Goal: Task Accomplishment & Management: Manage account settings

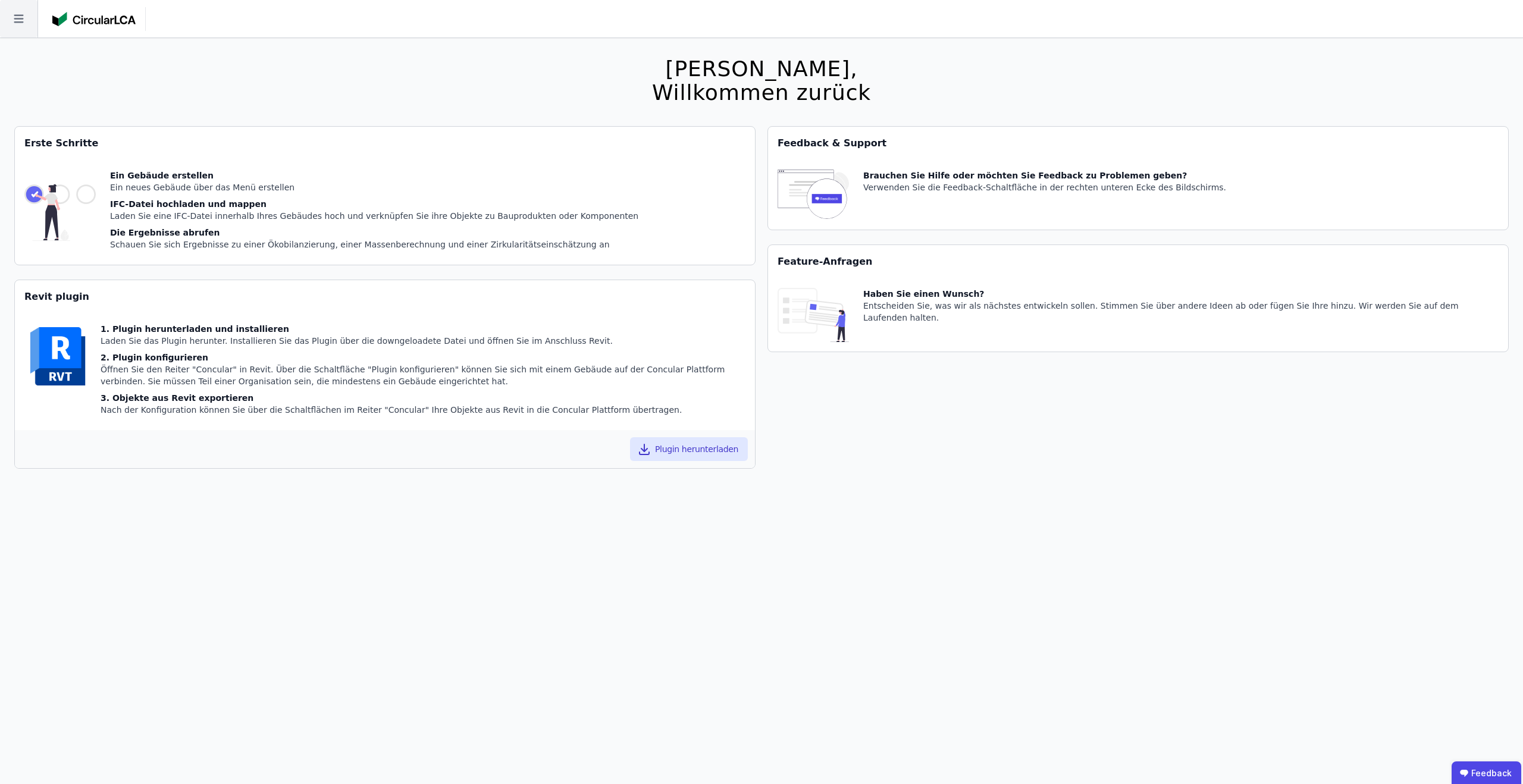
click at [27, 14] on icon at bounding box center [19, 19] width 37 height 37
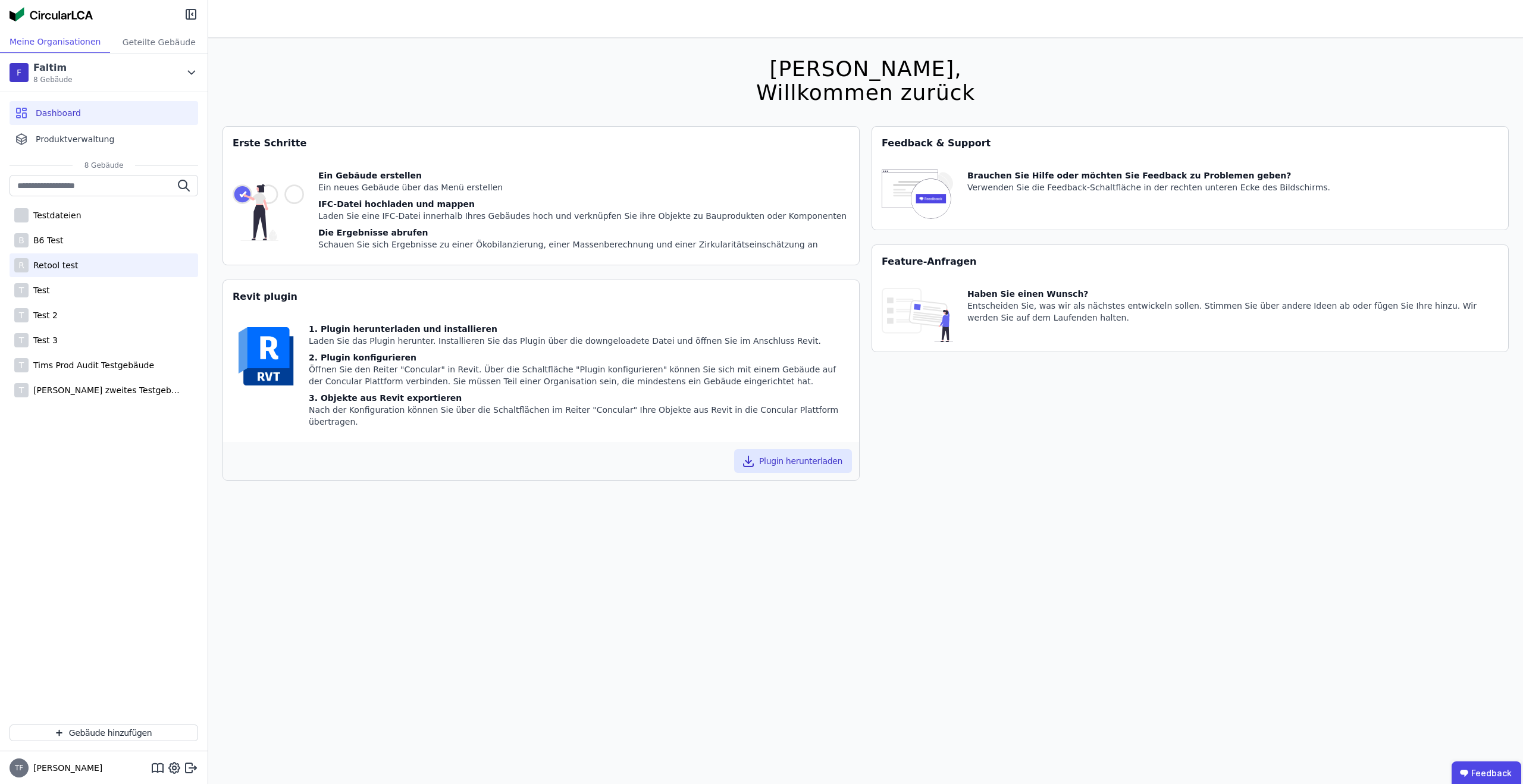
click at [51, 255] on div "R Retool test" at bounding box center [103, 264] width 189 height 24
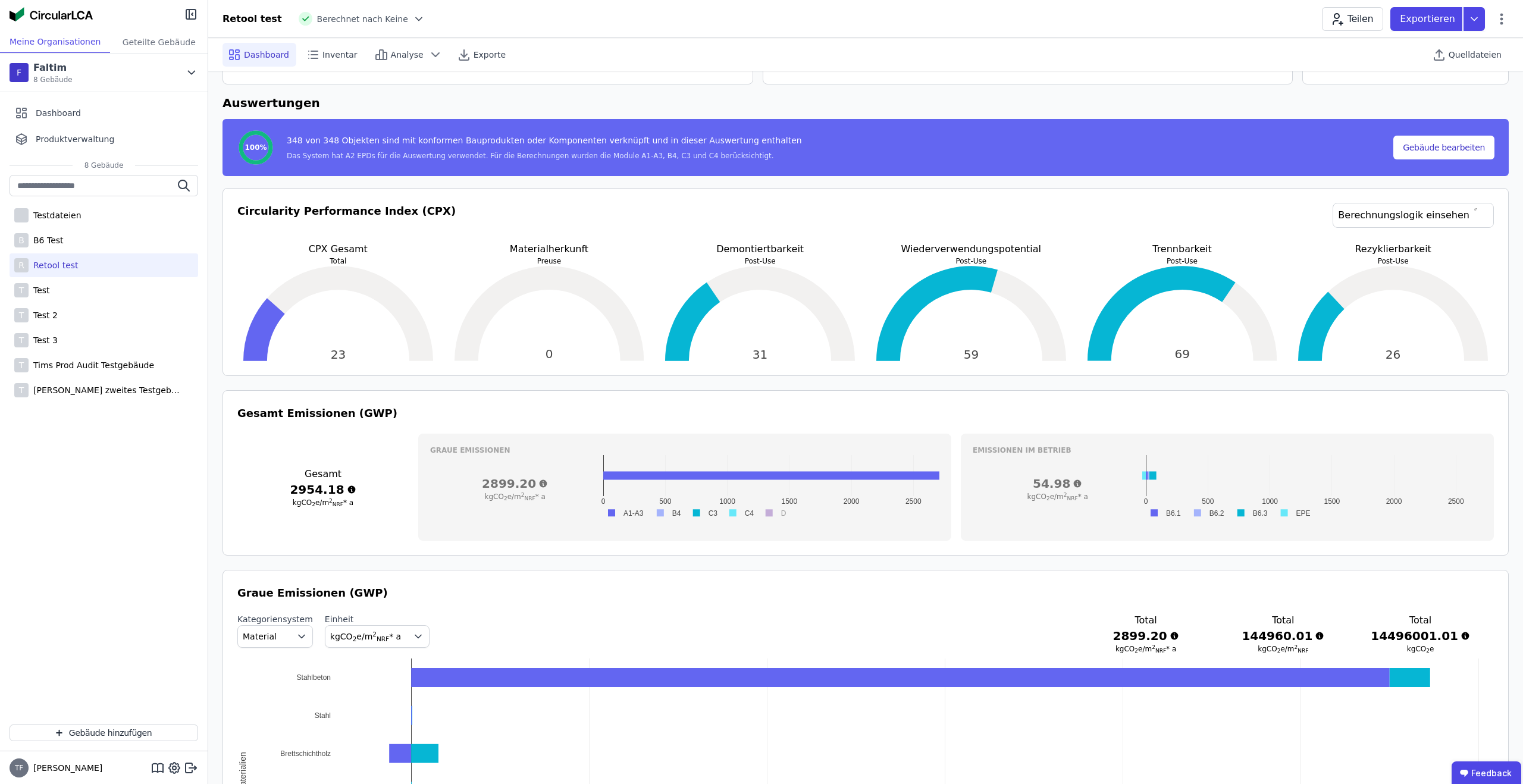
scroll to position [10, 0]
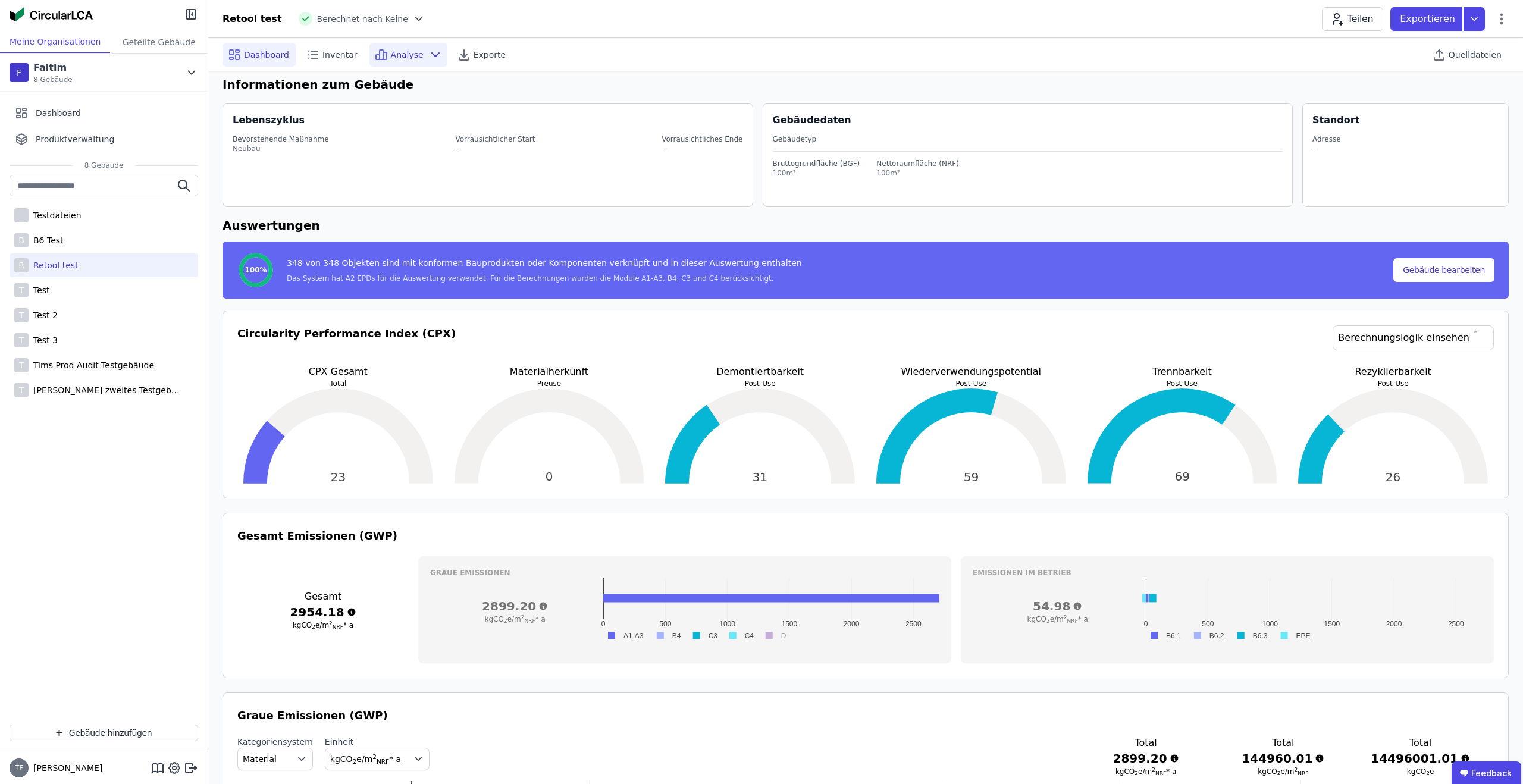
click at [391, 57] on span "Analyse" at bounding box center [407, 54] width 33 height 12
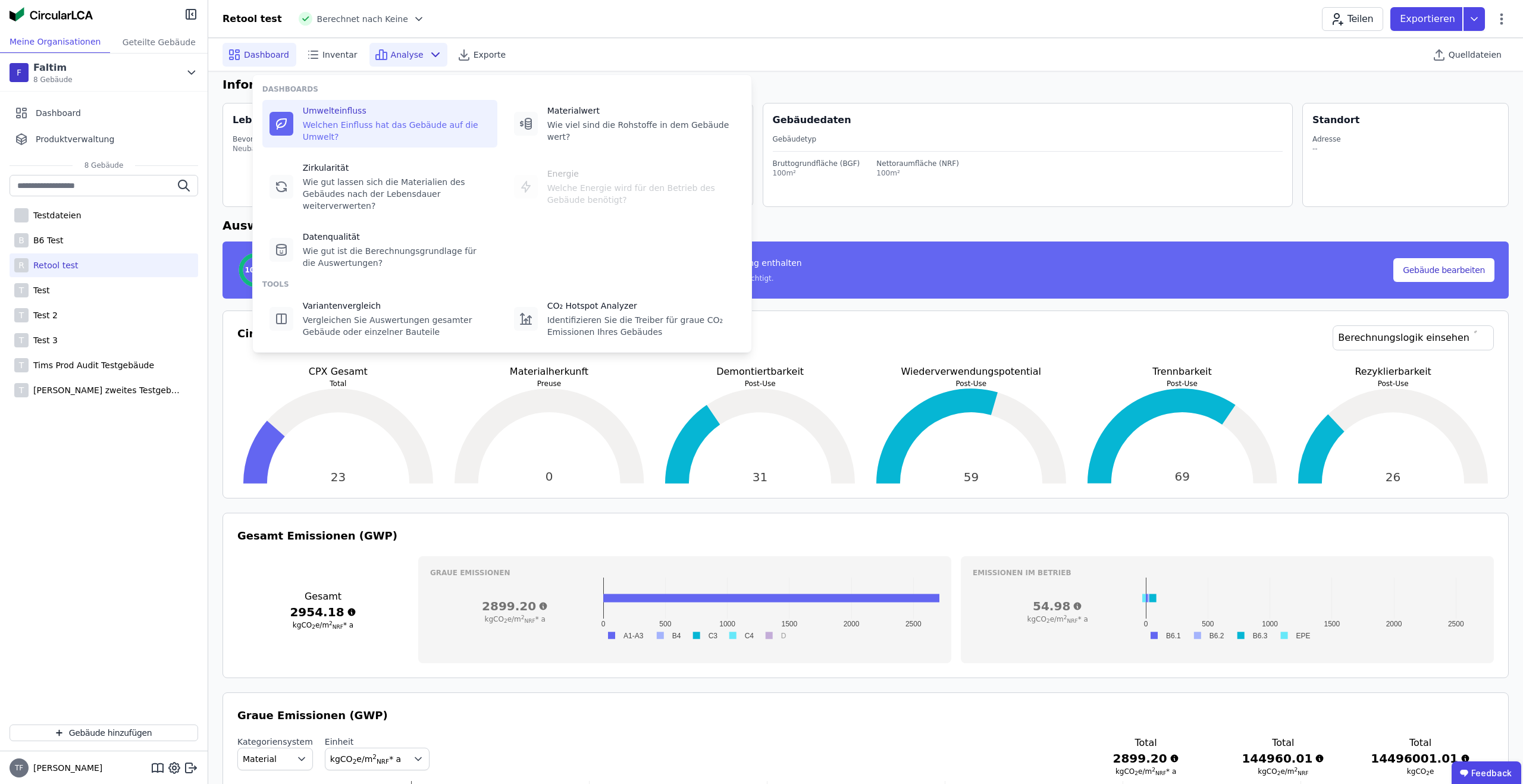
click at [366, 119] on div "Welchen Einfluss hat das Gebäude auf die Umwelt?" at bounding box center [396, 130] width 187 height 24
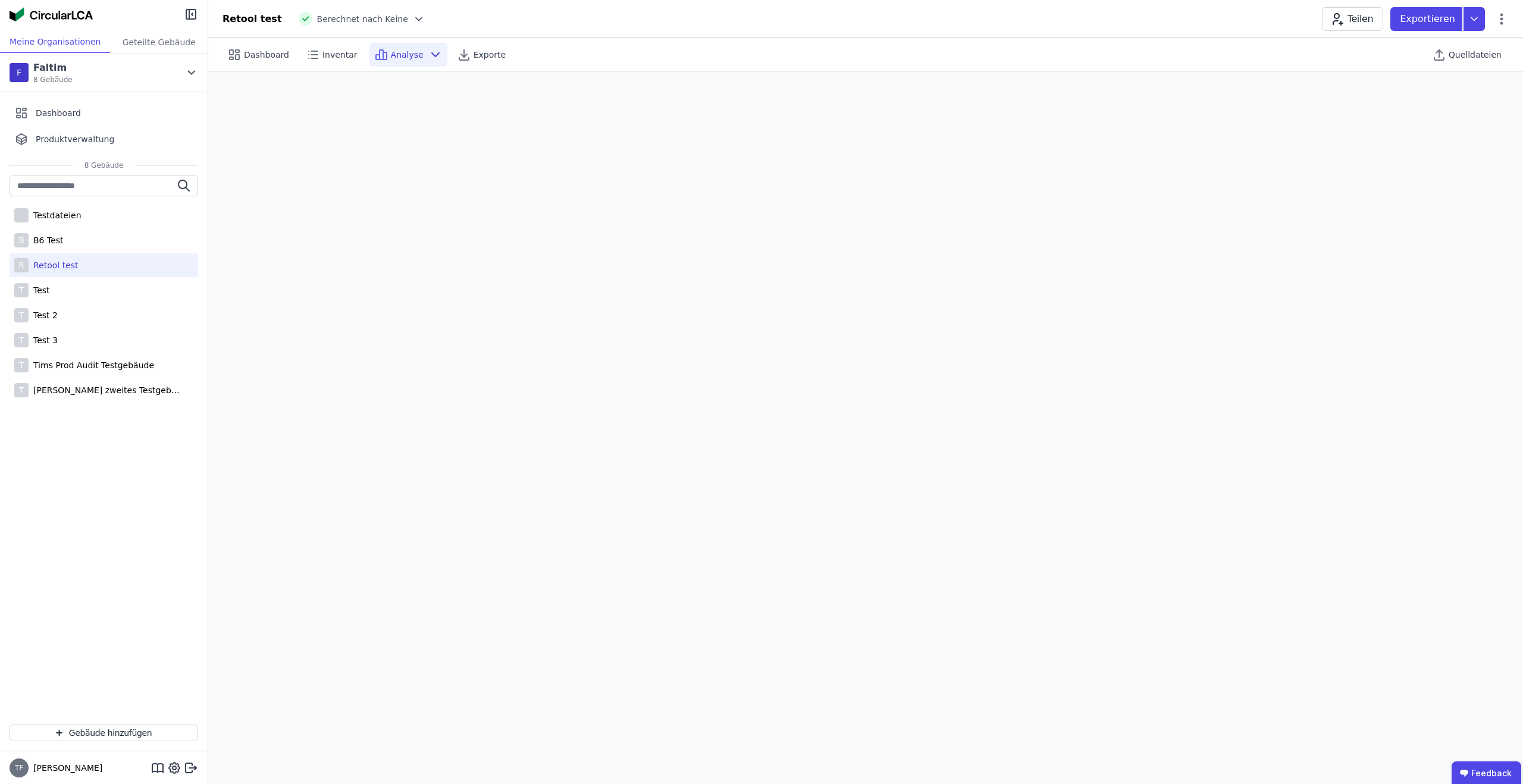
click at [428, 52] on icon at bounding box center [435, 54] width 14 height 14
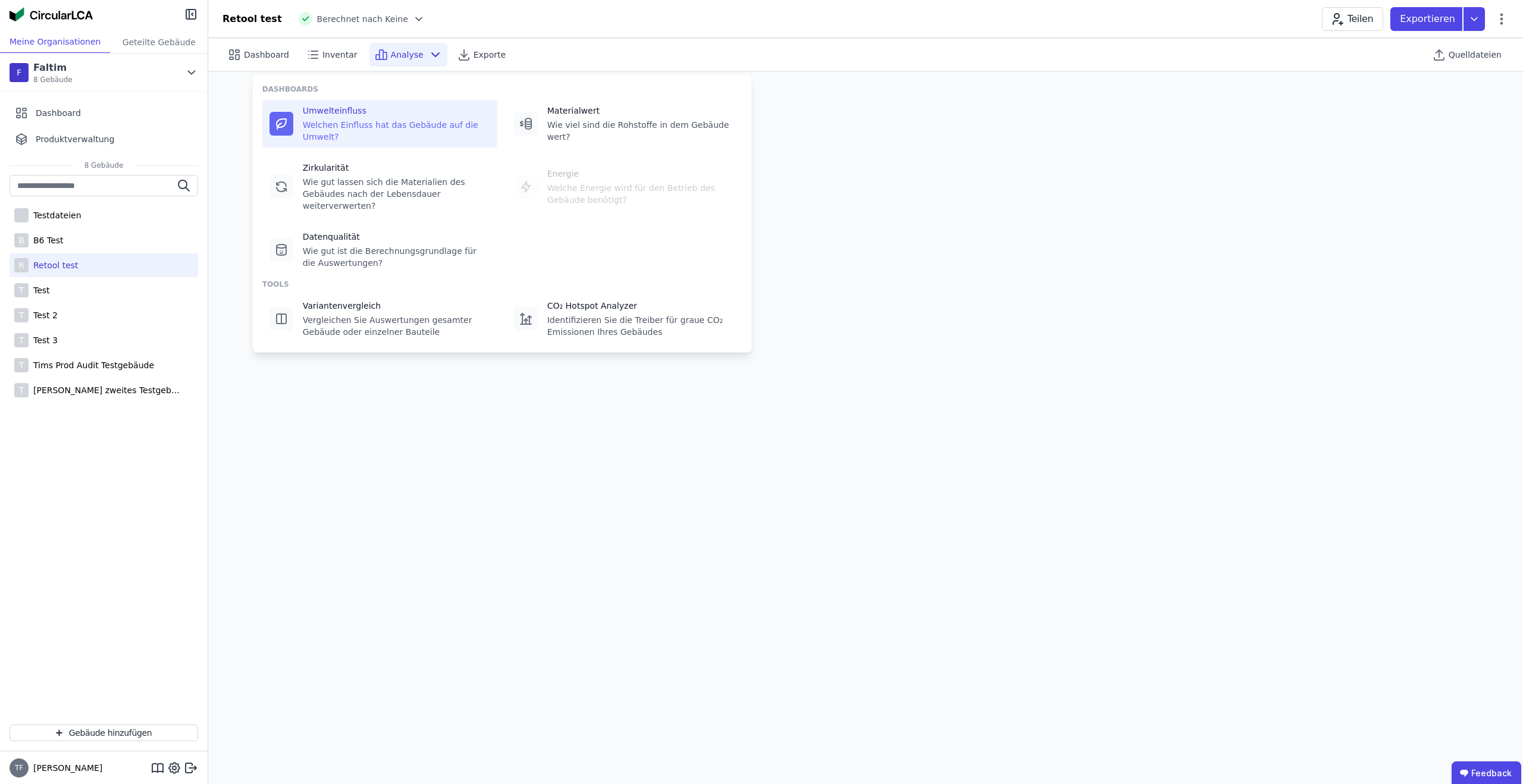
click at [407, 51] on span "Analyse" at bounding box center [407, 54] width 33 height 12
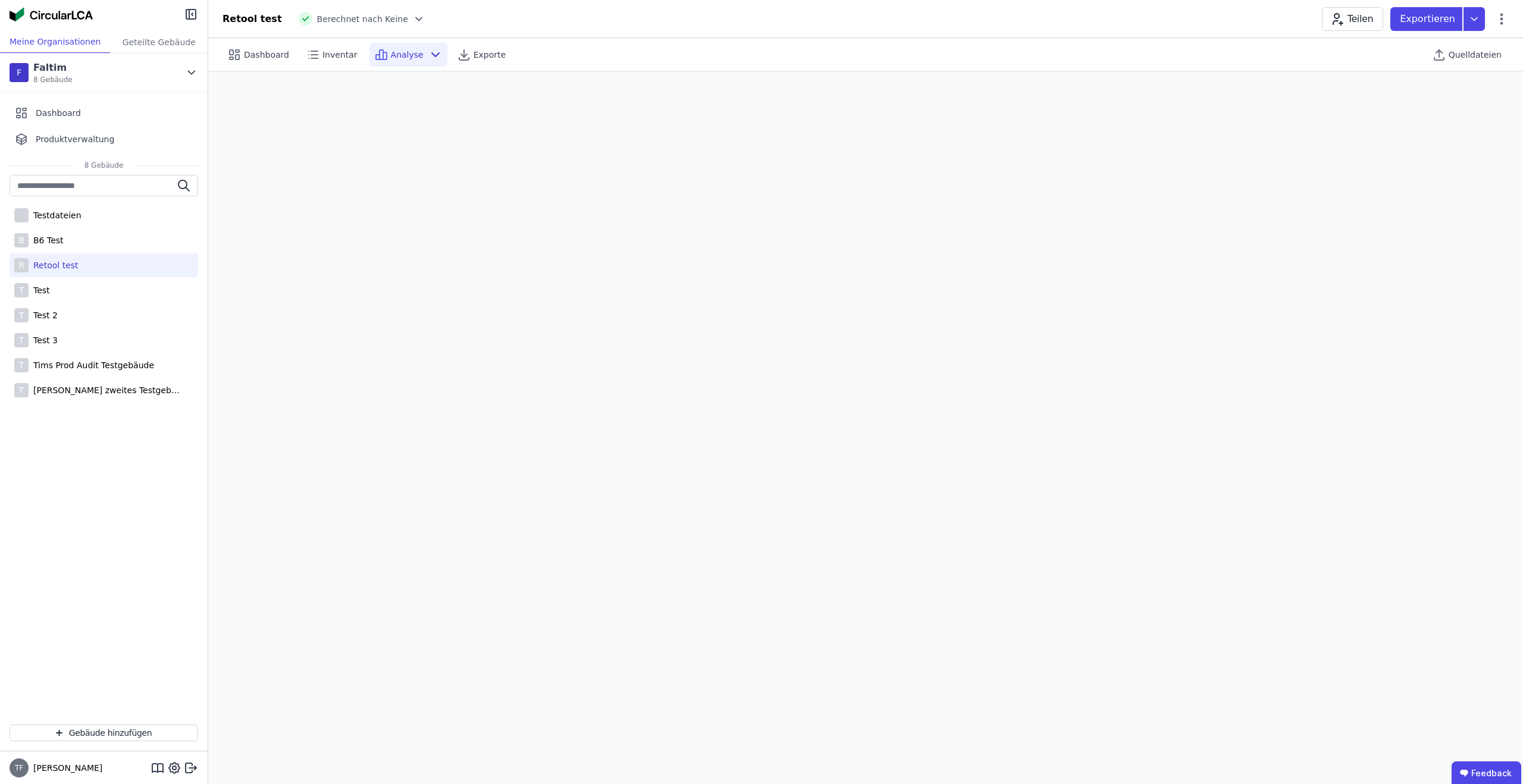
click at [428, 57] on icon at bounding box center [435, 54] width 14 height 14
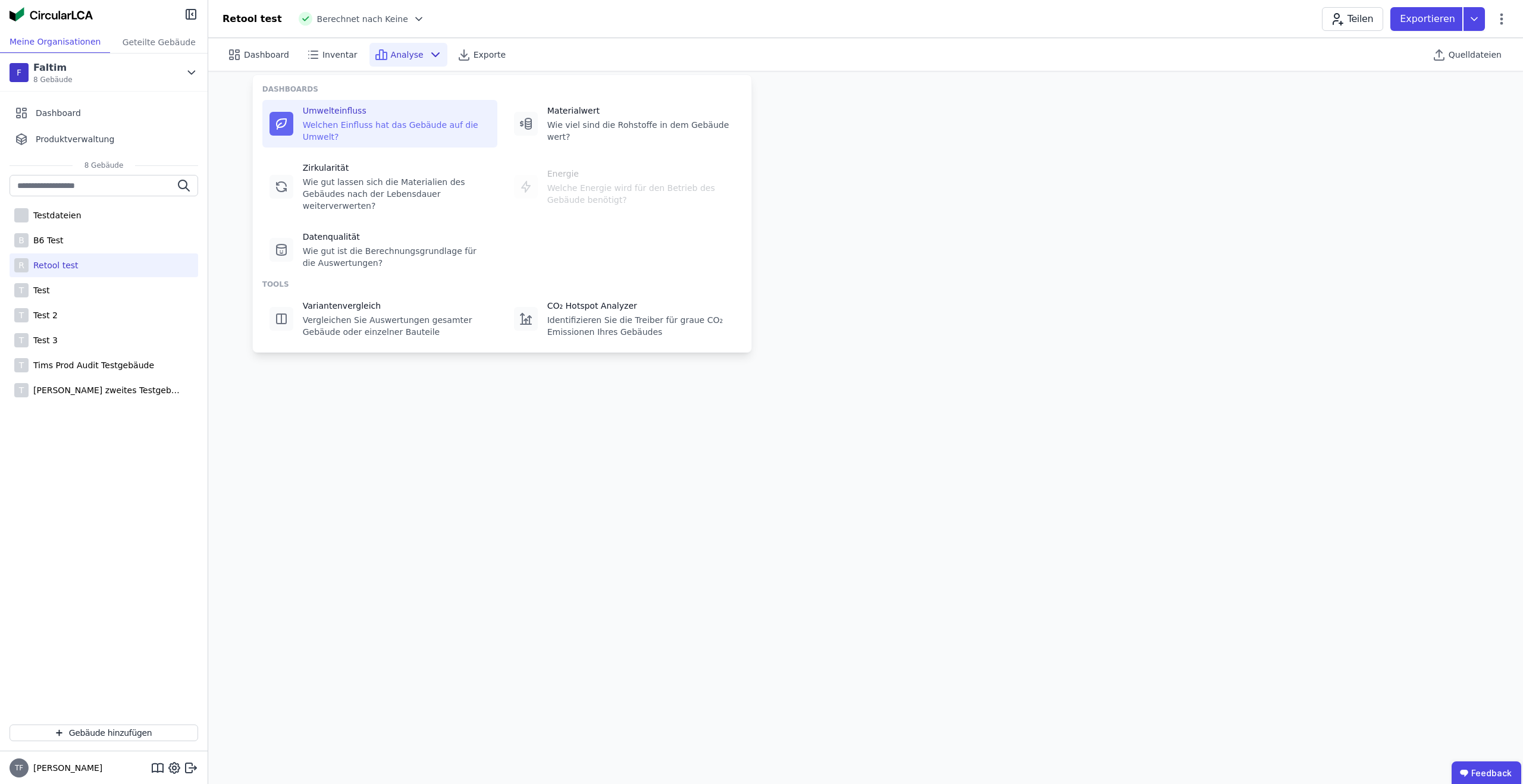
click at [413, 13] on icon at bounding box center [419, 19] width 12 height 12
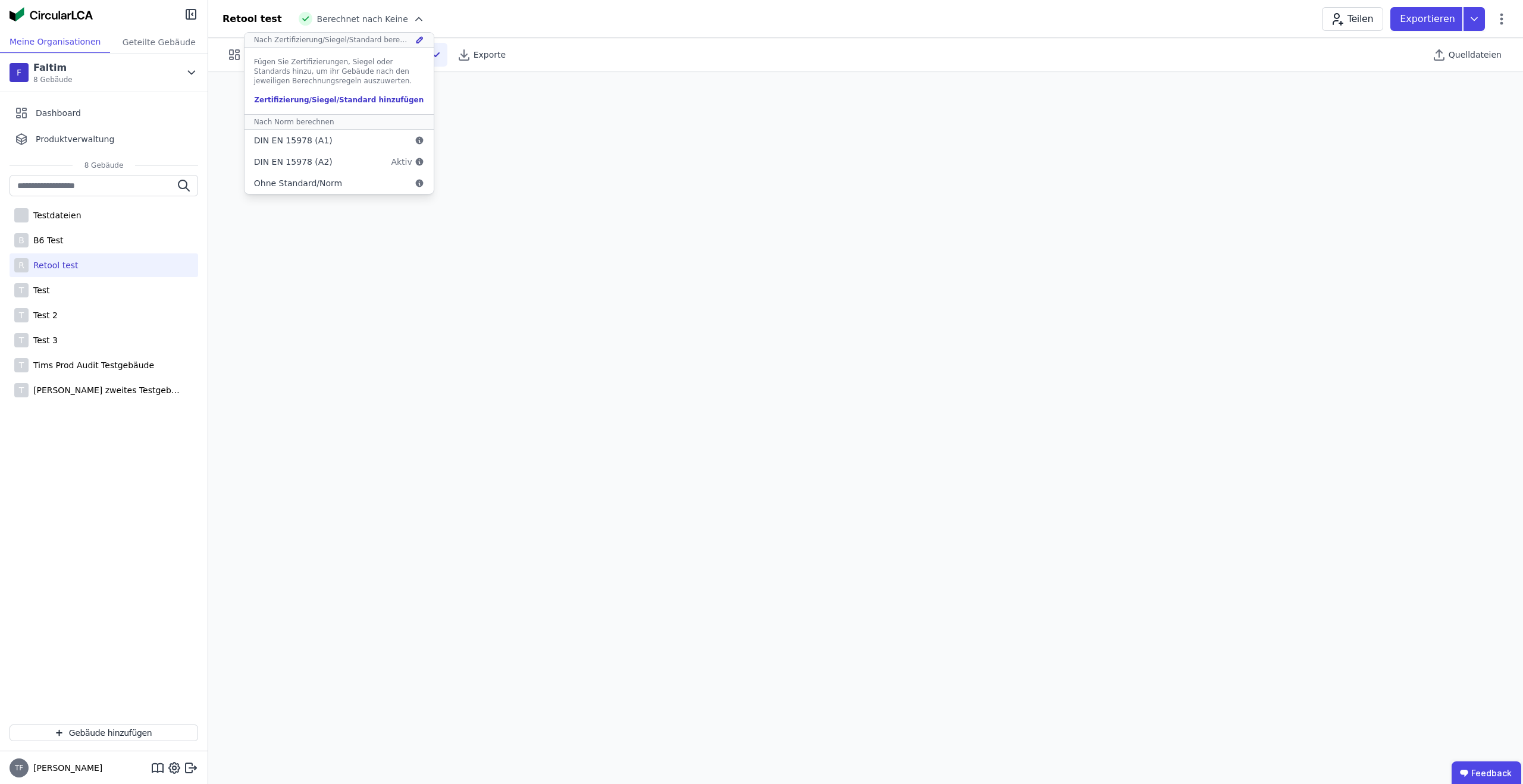
click at [415, 39] on icon at bounding box center [419, 39] width 9 height 9
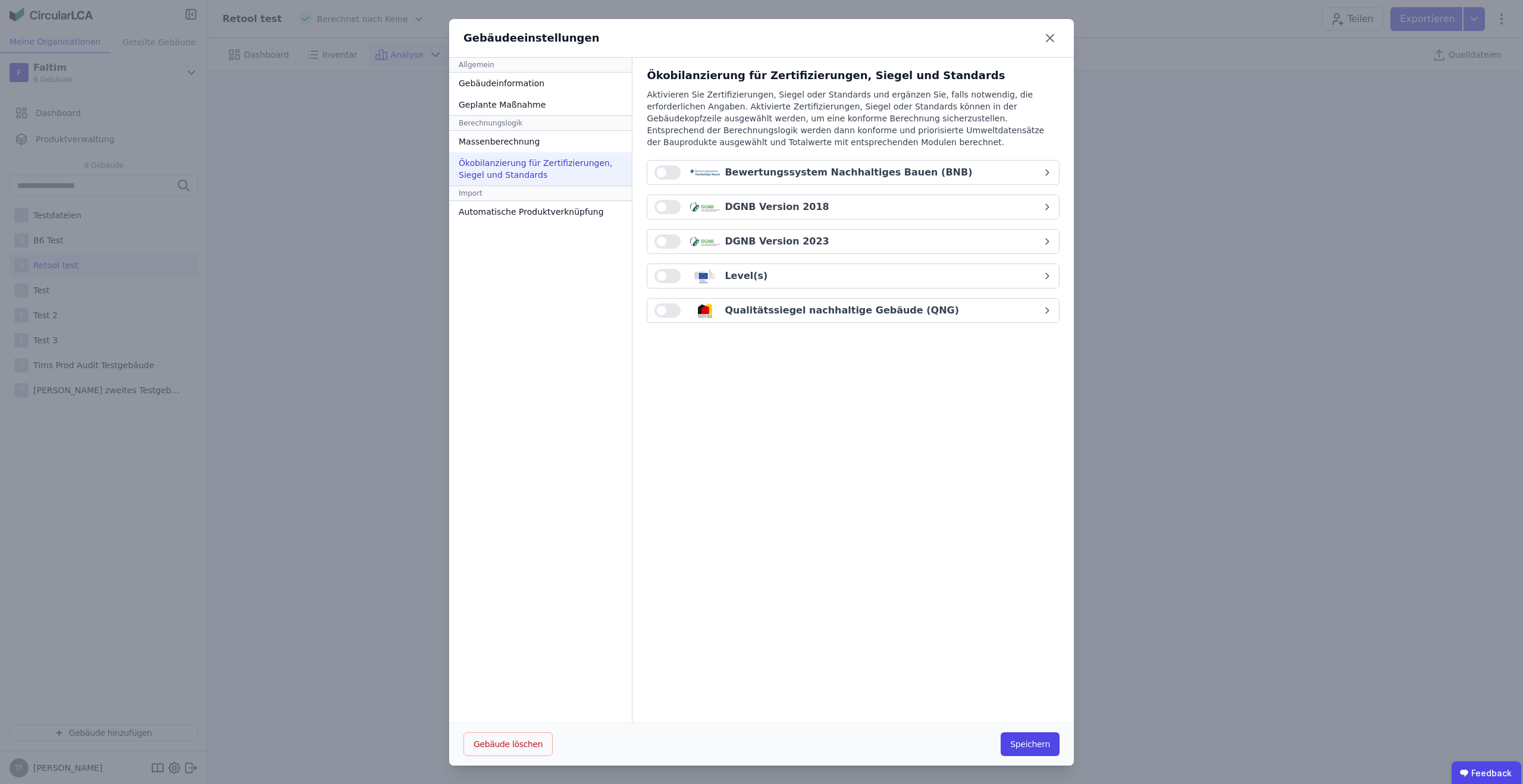
click at [660, 208] on span "button" at bounding box center [661, 206] width 9 height 9
click at [1026, 207] on div "DGNB Version 2018" at bounding box center [848, 207] width 388 height 14
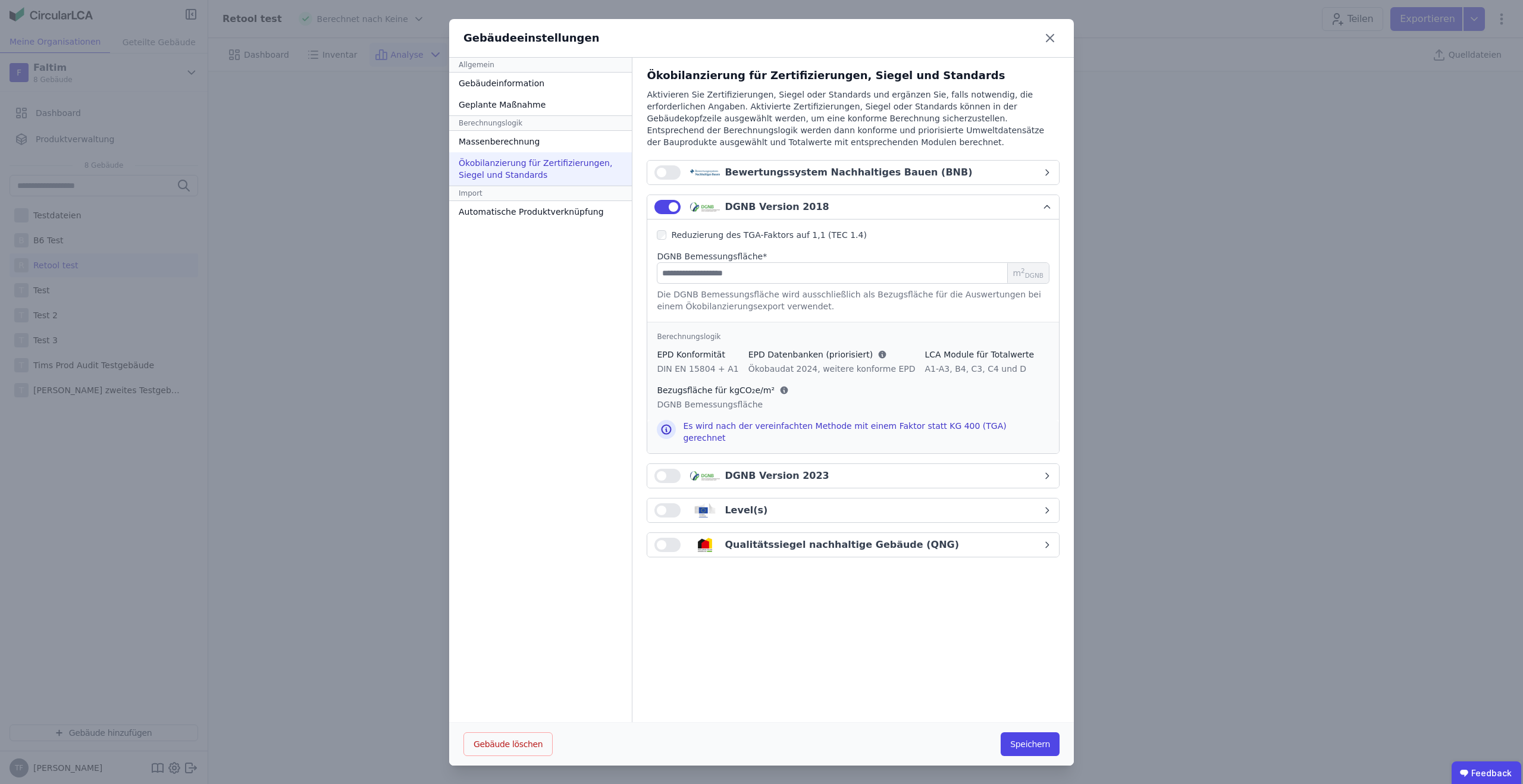
click at [703, 285] on div "DGNB Bemessungsfläche * m 2 DGNB Die DGNB Bemessungsfläche wird ausschließlich …" at bounding box center [853, 281] width 393 height 62
click at [707, 273] on input "number" at bounding box center [853, 273] width 393 height 21
type input "***"
click at [1040, 739] on button "Speichern" at bounding box center [1030, 743] width 59 height 24
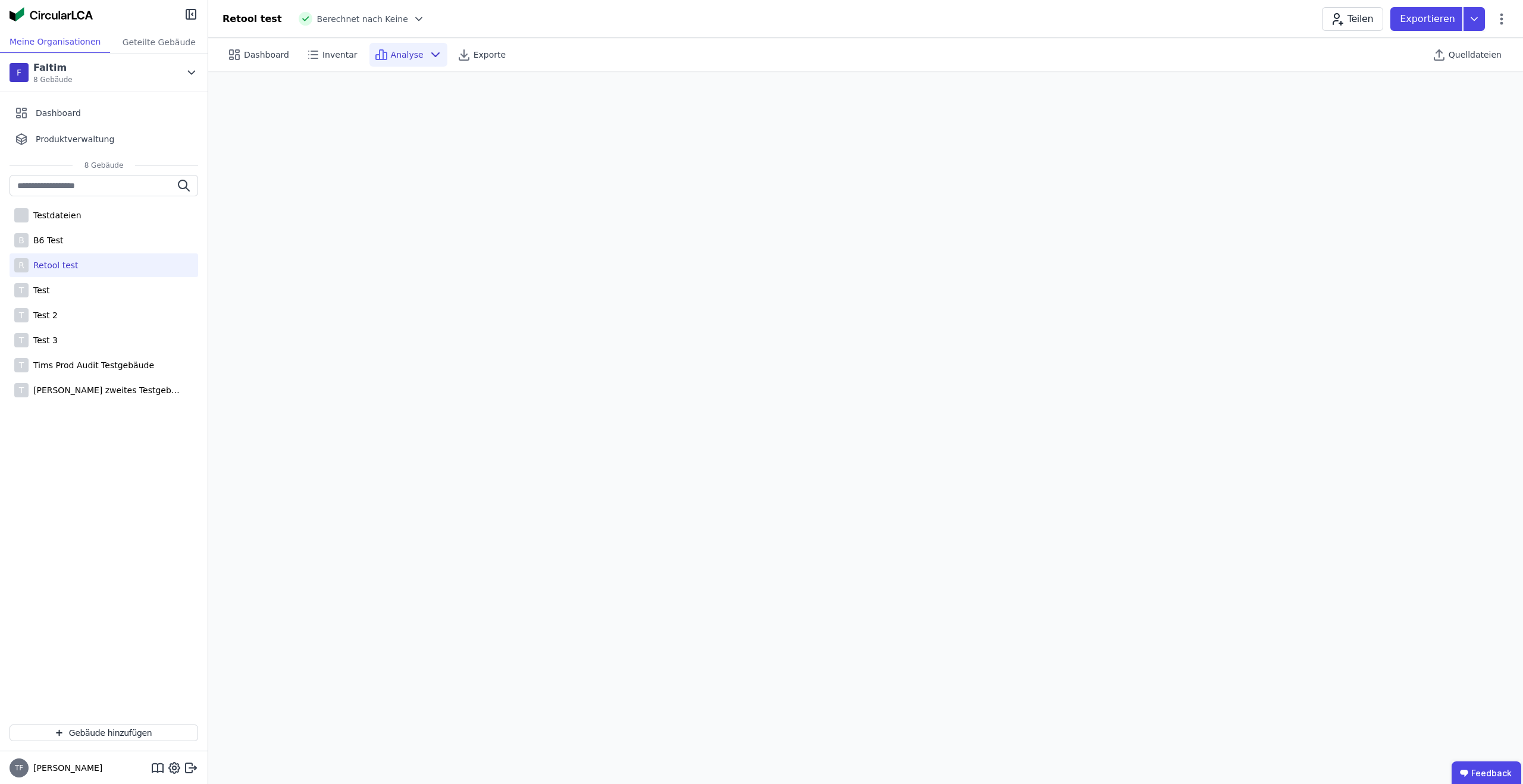
click at [416, 19] on icon at bounding box center [419, 19] width 6 height 3
click at [351, 53] on div "DGNB 2018" at bounding box center [339, 58] width 189 height 21
click at [439, 17] on icon at bounding box center [445, 19] width 12 height 12
click at [407, 51] on span "Analyse" at bounding box center [407, 54] width 33 height 12
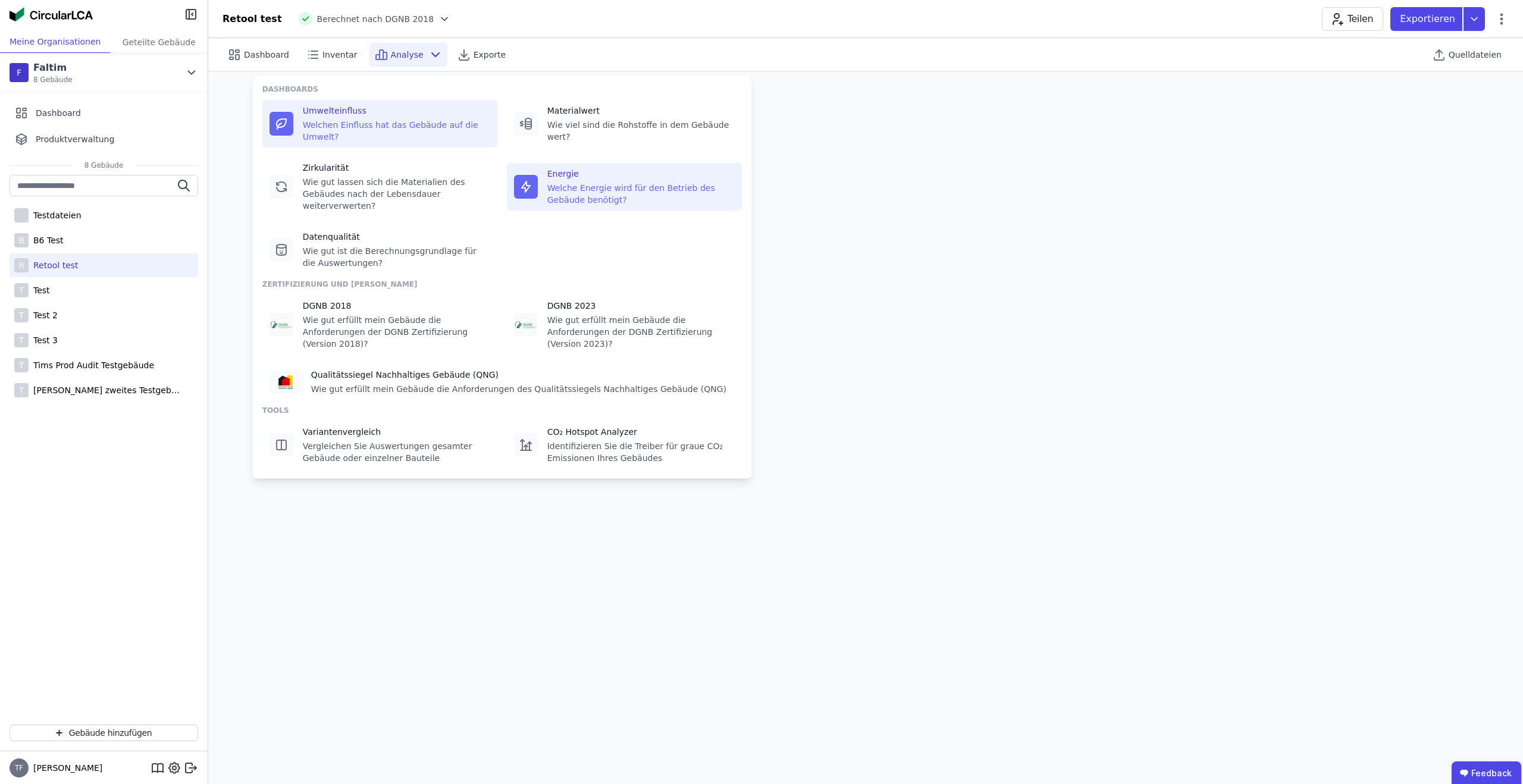
click at [610, 191] on div "Welche Energie wird für den Betrieb des Gebäude benötigt?" at bounding box center [640, 193] width 187 height 24
